Goal: Navigation & Orientation: Find specific page/section

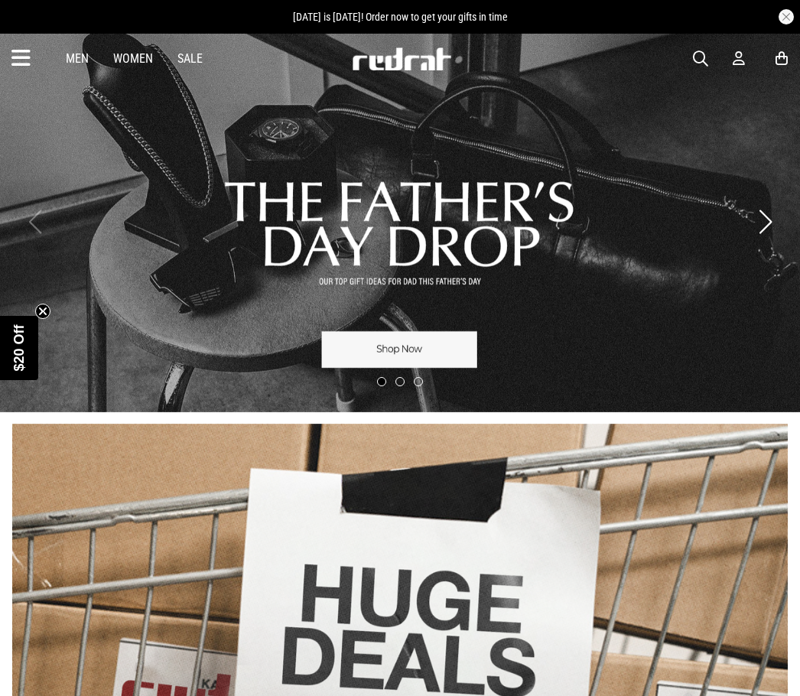
click at [491, 180] on link "1 / 3" at bounding box center [400, 222] width 800 height 380
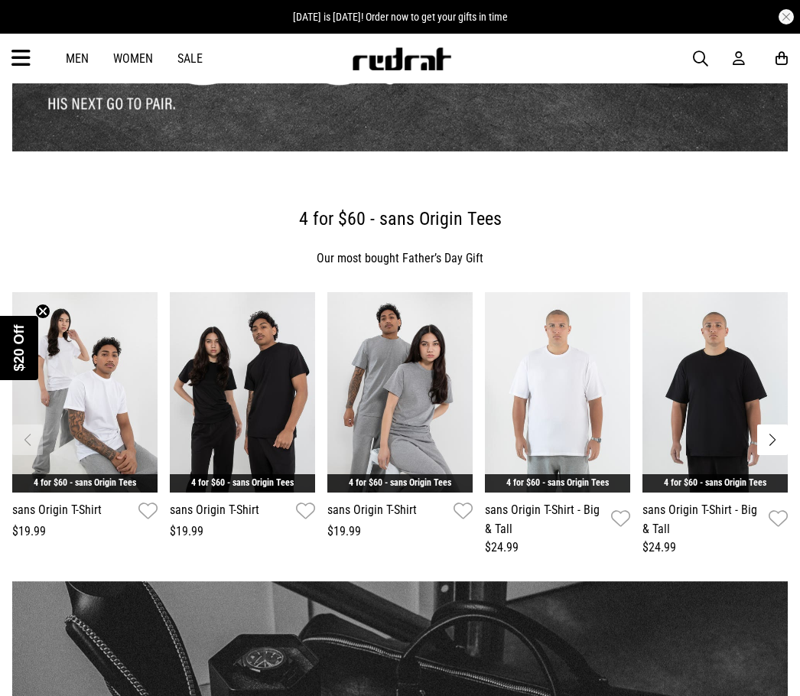
scroll to position [229, 0]
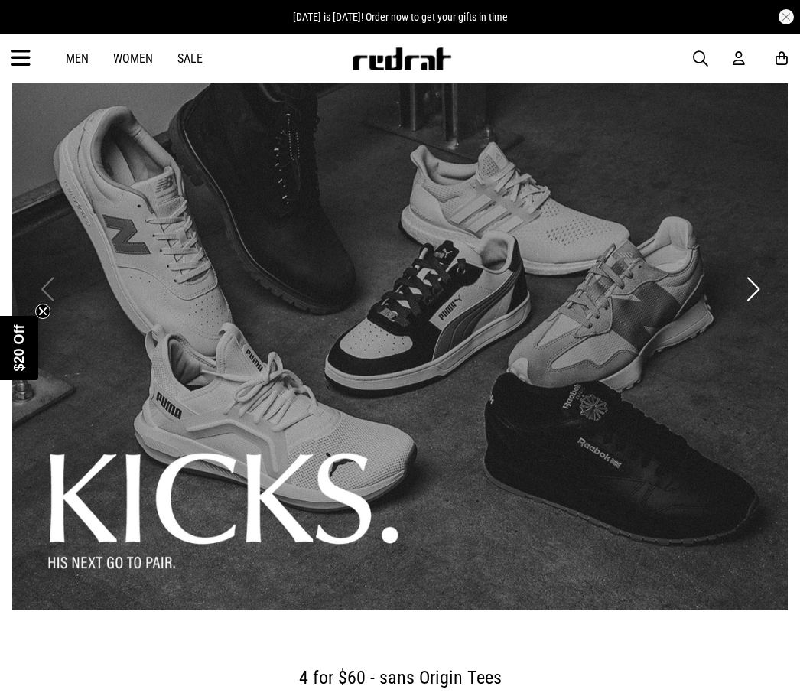
click at [447, 300] on link "1 / 3" at bounding box center [399, 290] width 775 height 642
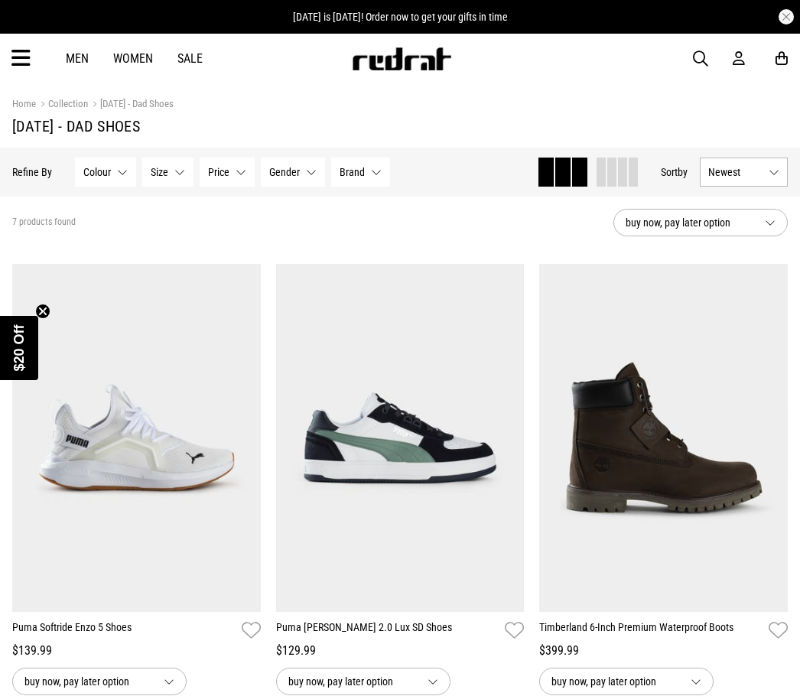
click at [431, 93] on section "Home Collection Father's Day 2025 - Dad Shoes Father's Day 2025 - Dad Shoes" at bounding box center [399, 115] width 775 height 64
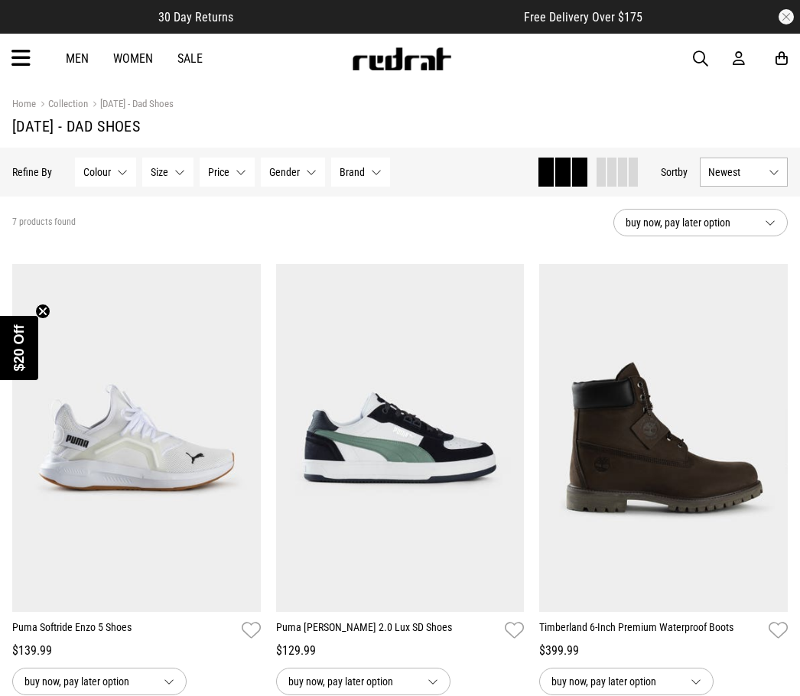
click at [700, 56] on span "button" at bounding box center [700, 59] width 15 height 18
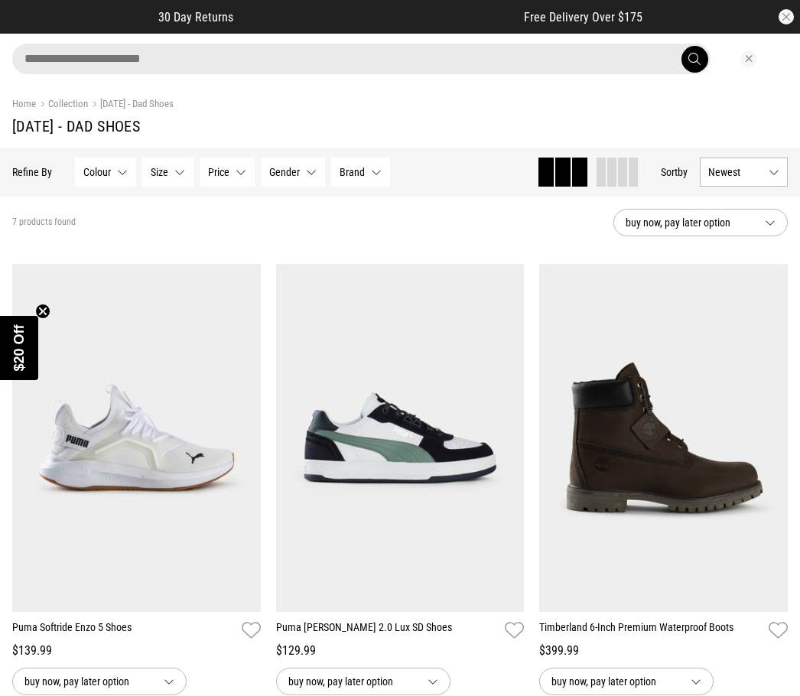
click at [483, 103] on div "Home Collection Father's Day 2025 - Dad Shoes" at bounding box center [399, 104] width 775 height 17
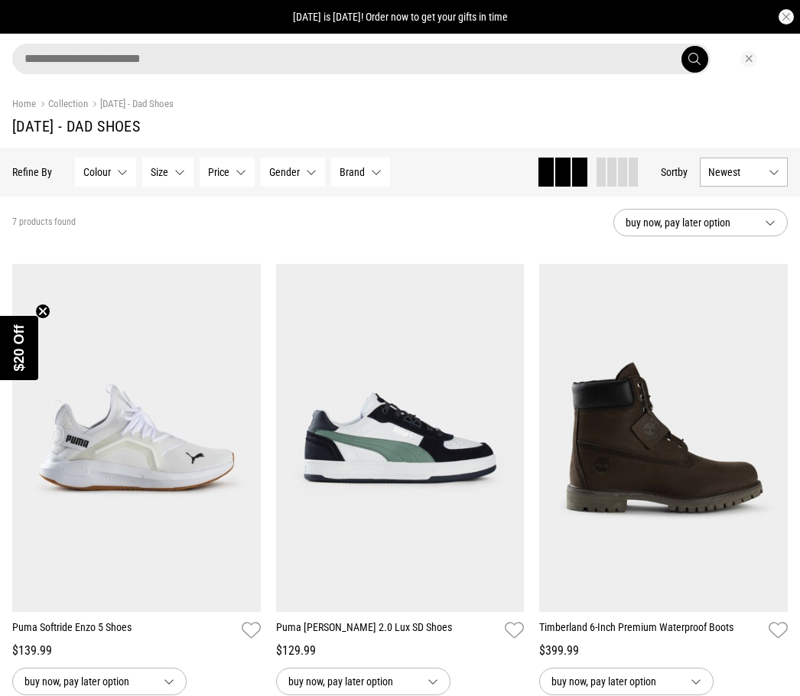
click at [769, 127] on h1 "Father's Day 2025 - Dad Shoes" at bounding box center [399, 126] width 775 height 18
